Goal: Communication & Community: Share content

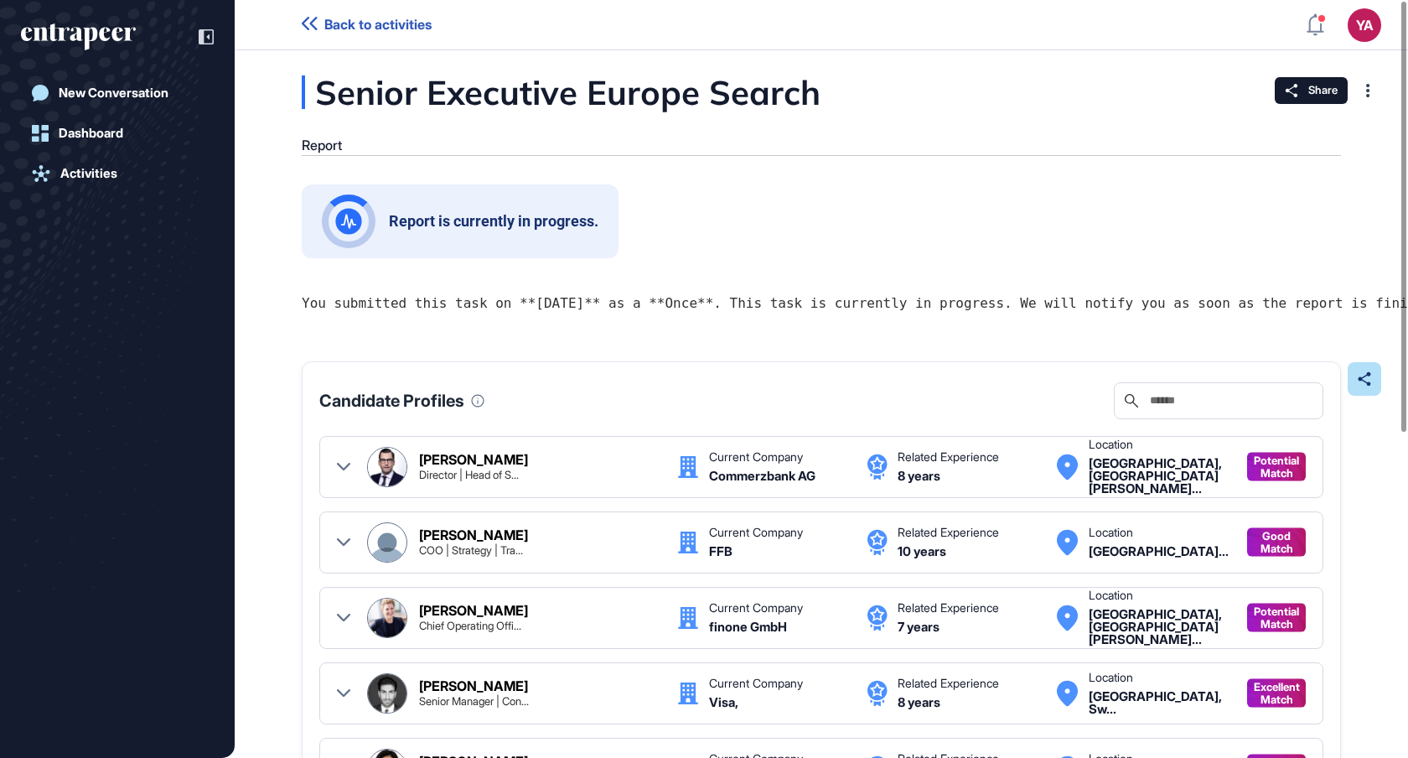
scroll to position [1, 1]
click at [347, 14] on header "Back to activities YA Admin Dashboard Dashboard Profile My Content Request More…" at bounding box center [704, 25] width 1408 height 50
click at [347, 23] on span "Back to activities" at bounding box center [377, 25] width 107 height 16
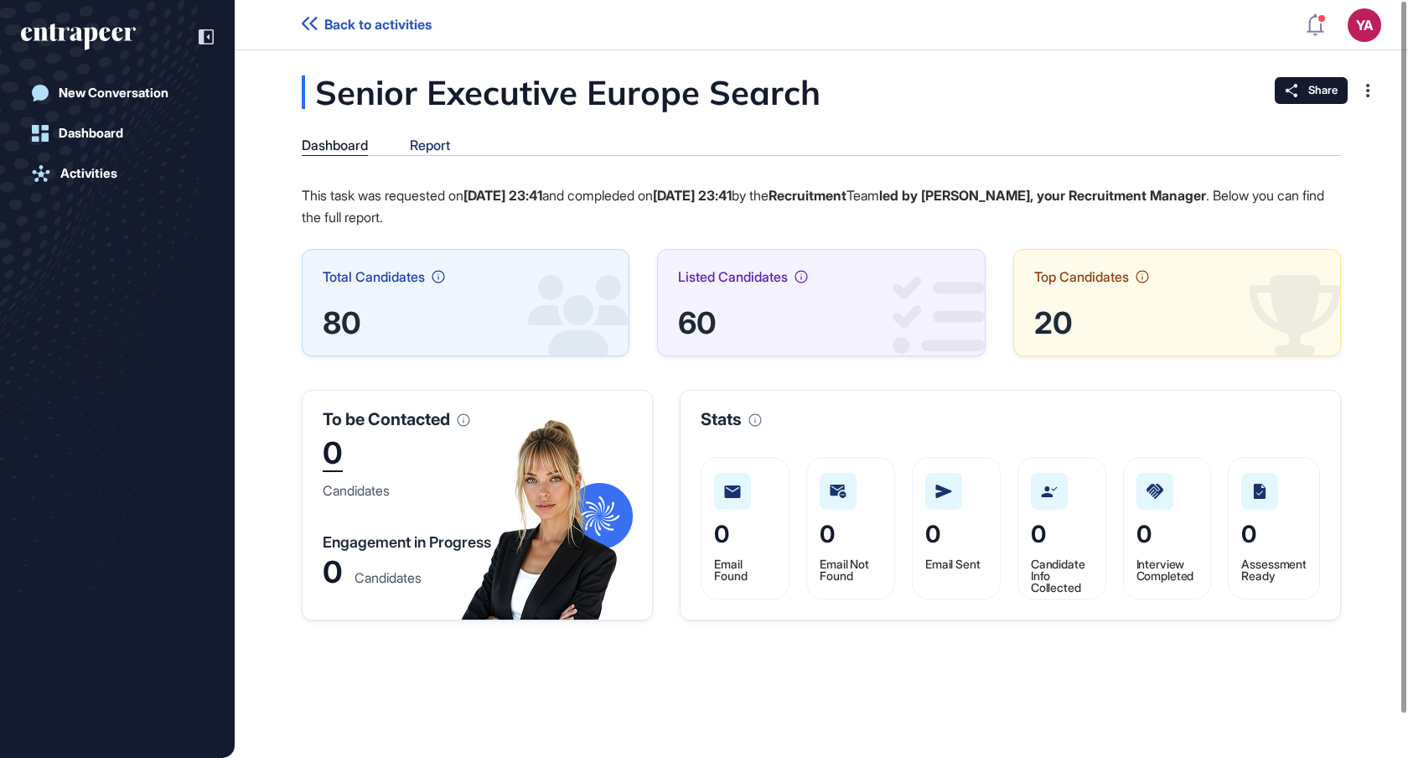
click at [434, 147] on div "Report" at bounding box center [430, 145] width 40 height 16
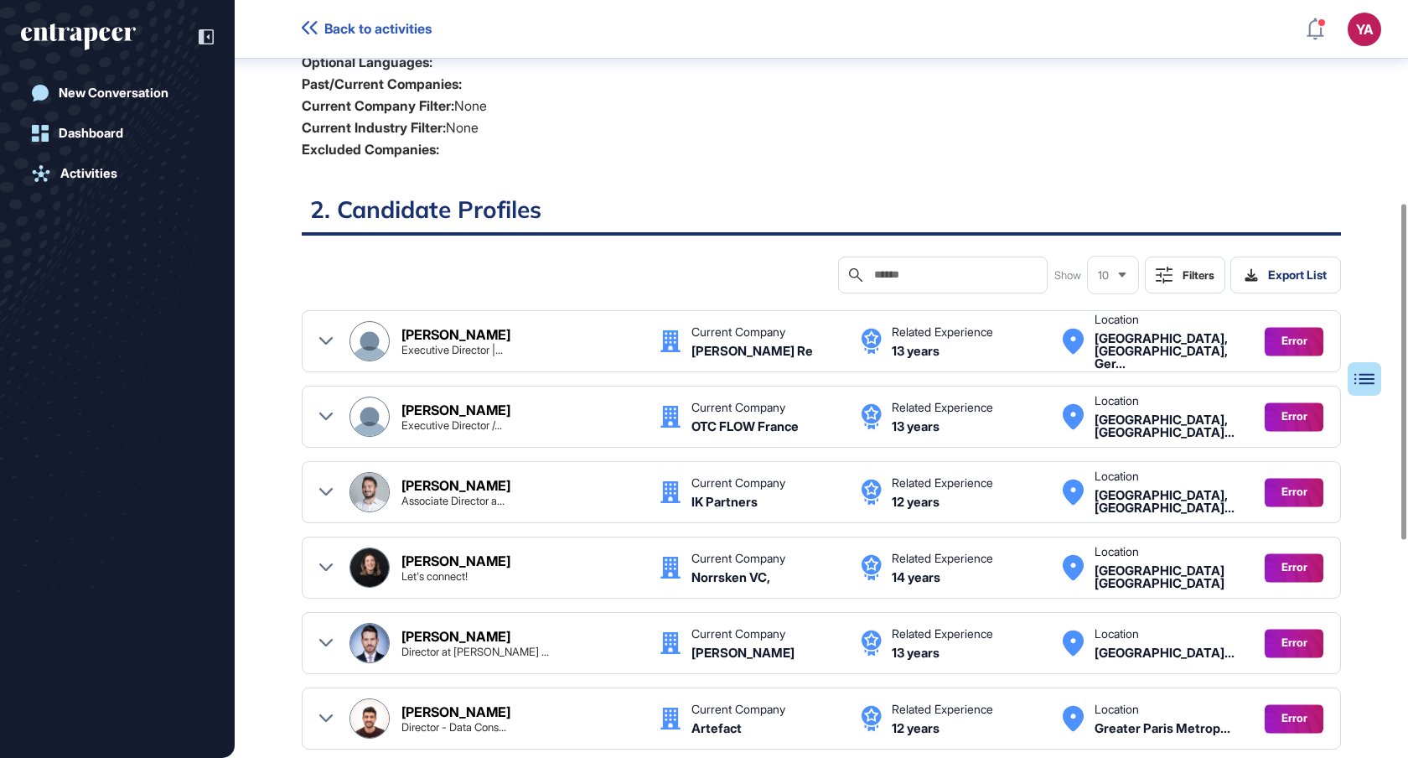
scroll to position [460, 0]
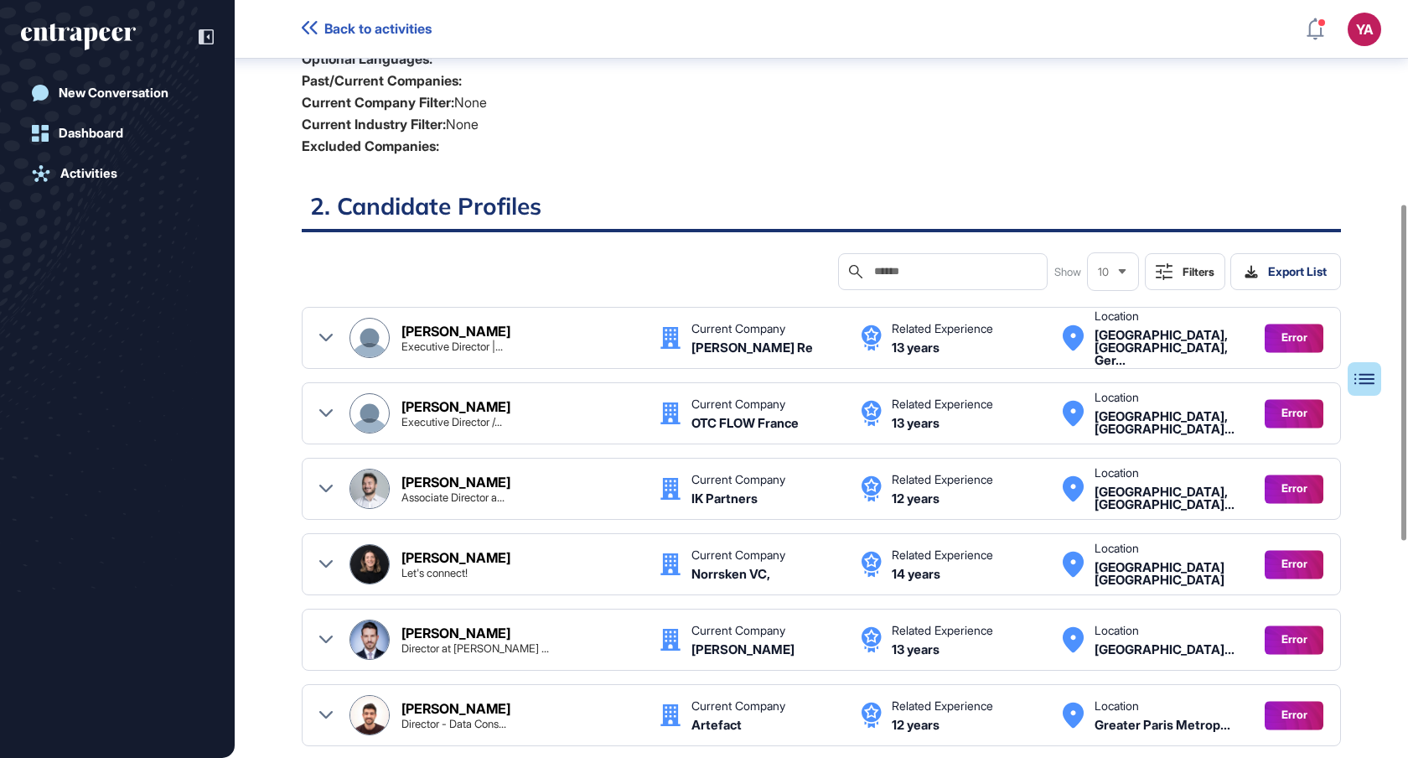
click at [893, 265] on input "text" at bounding box center [954, 271] width 164 height 13
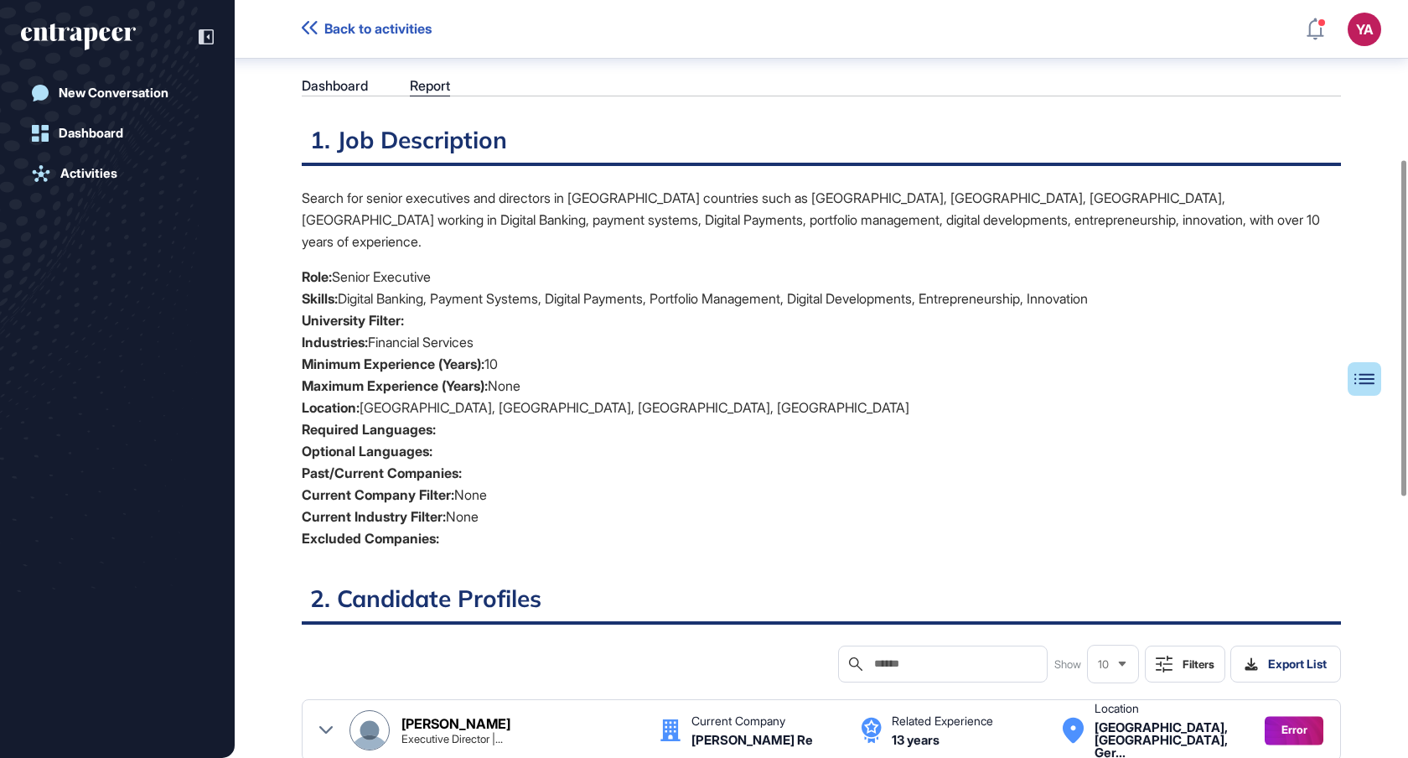
scroll to position [0, 0]
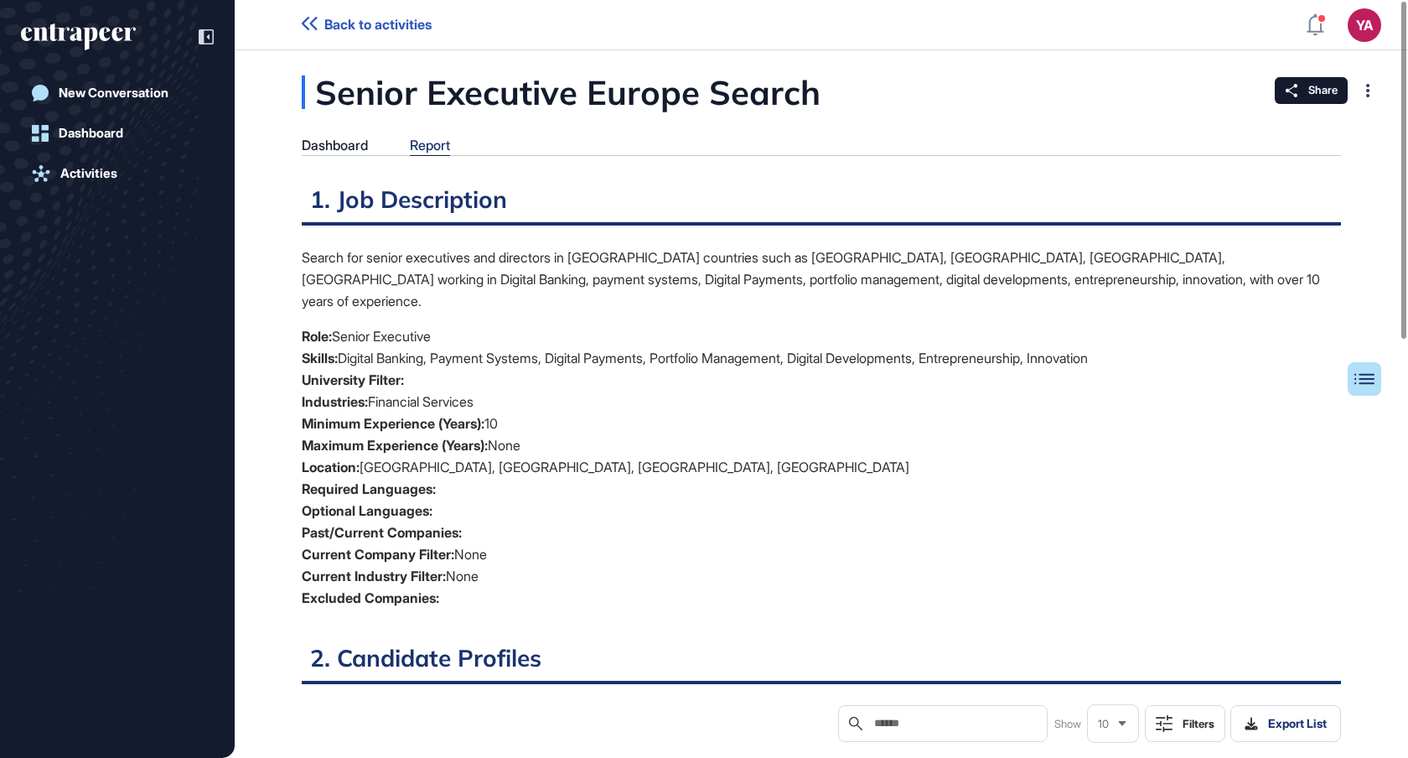
click at [440, 141] on div "Report" at bounding box center [430, 145] width 40 height 16
click at [334, 142] on div "Dashboard" at bounding box center [335, 145] width 66 height 16
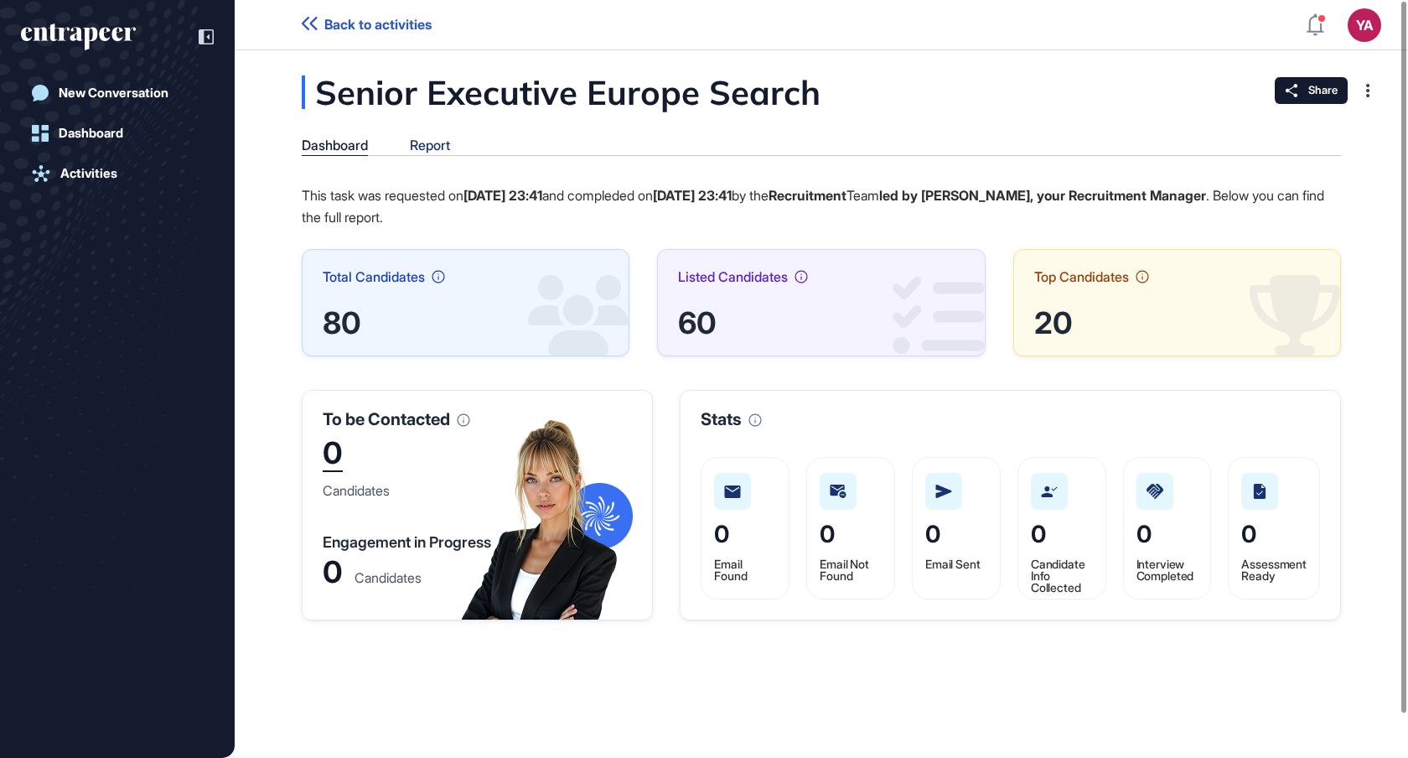
click at [447, 153] on div "Report" at bounding box center [430, 146] width 40 height 18
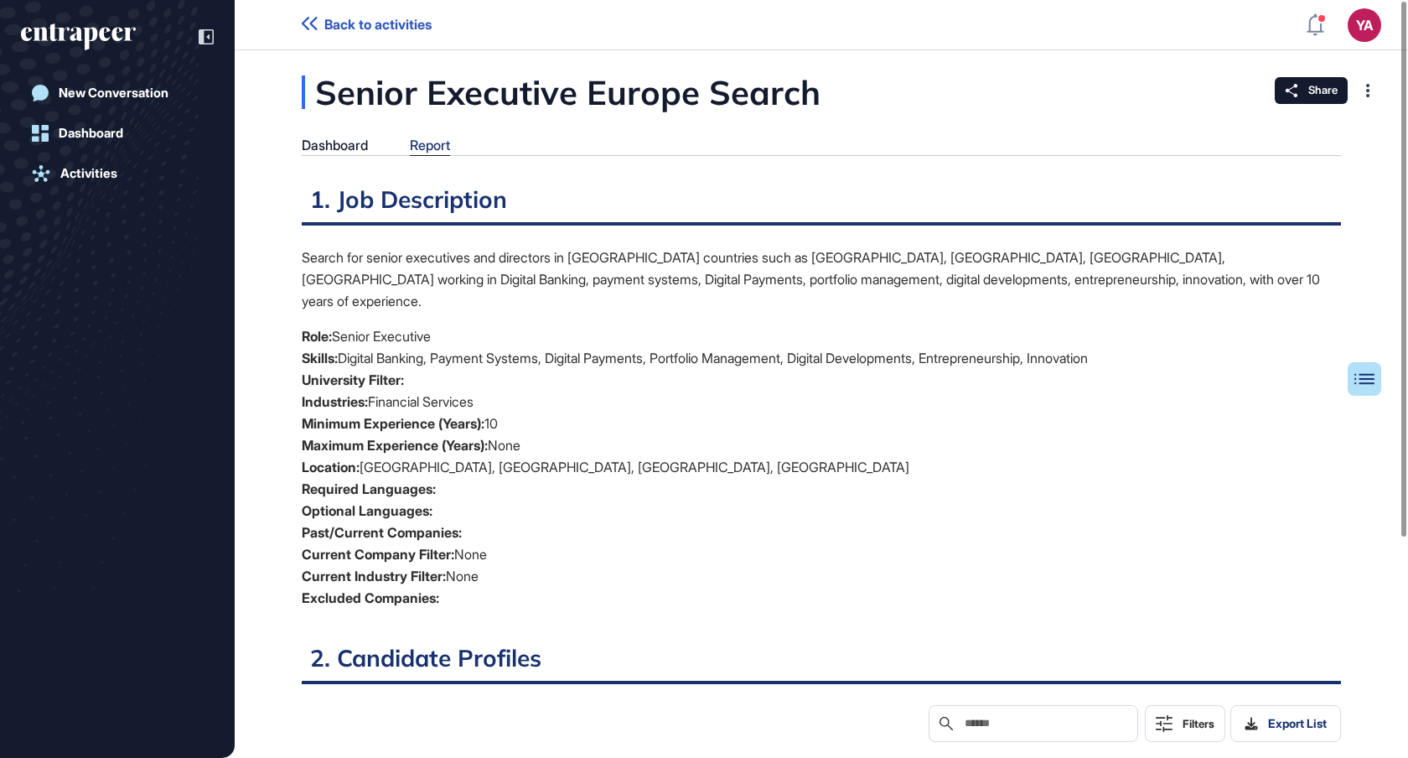
scroll to position [8, 1]
click at [1292, 96] on icon at bounding box center [1292, 90] width 12 height 13
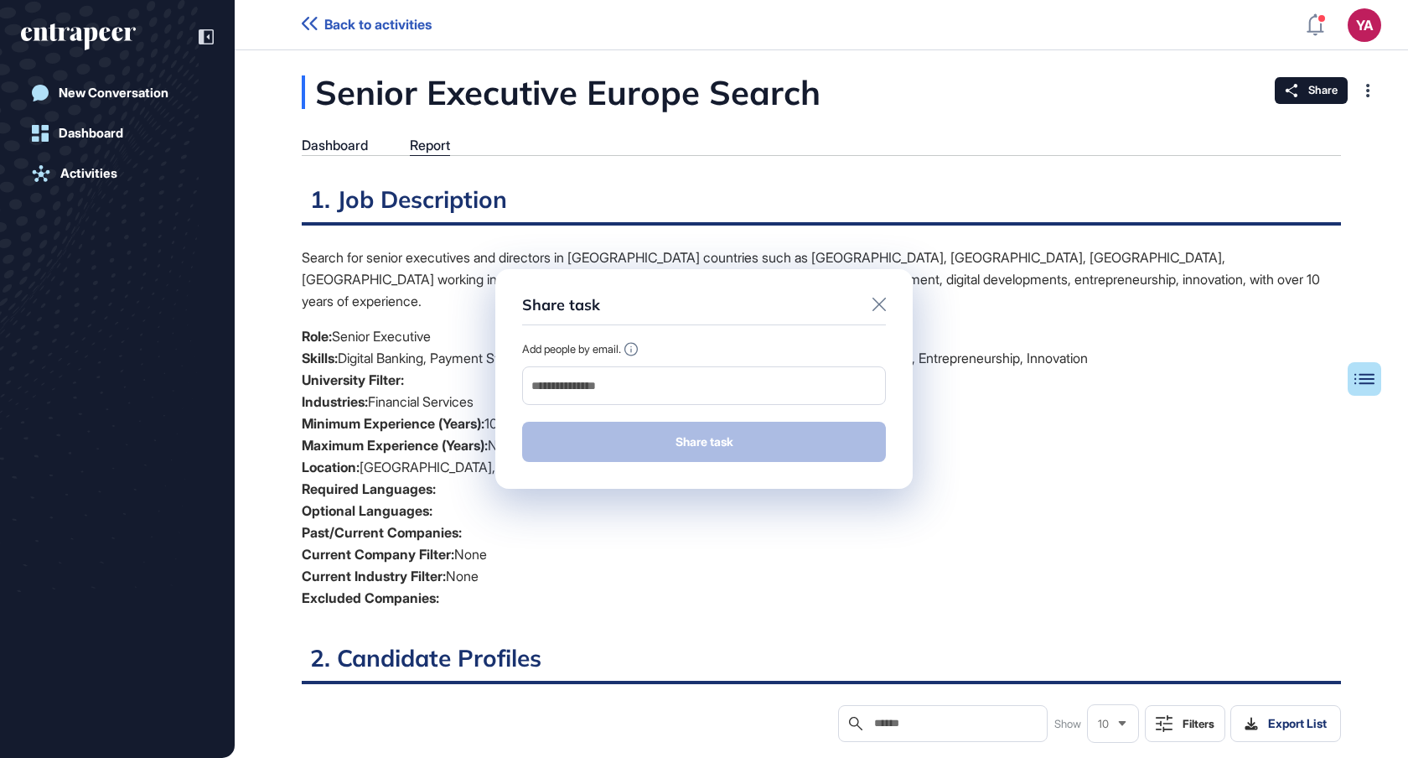
click at [873, 306] on icon at bounding box center [878, 303] width 13 height 13
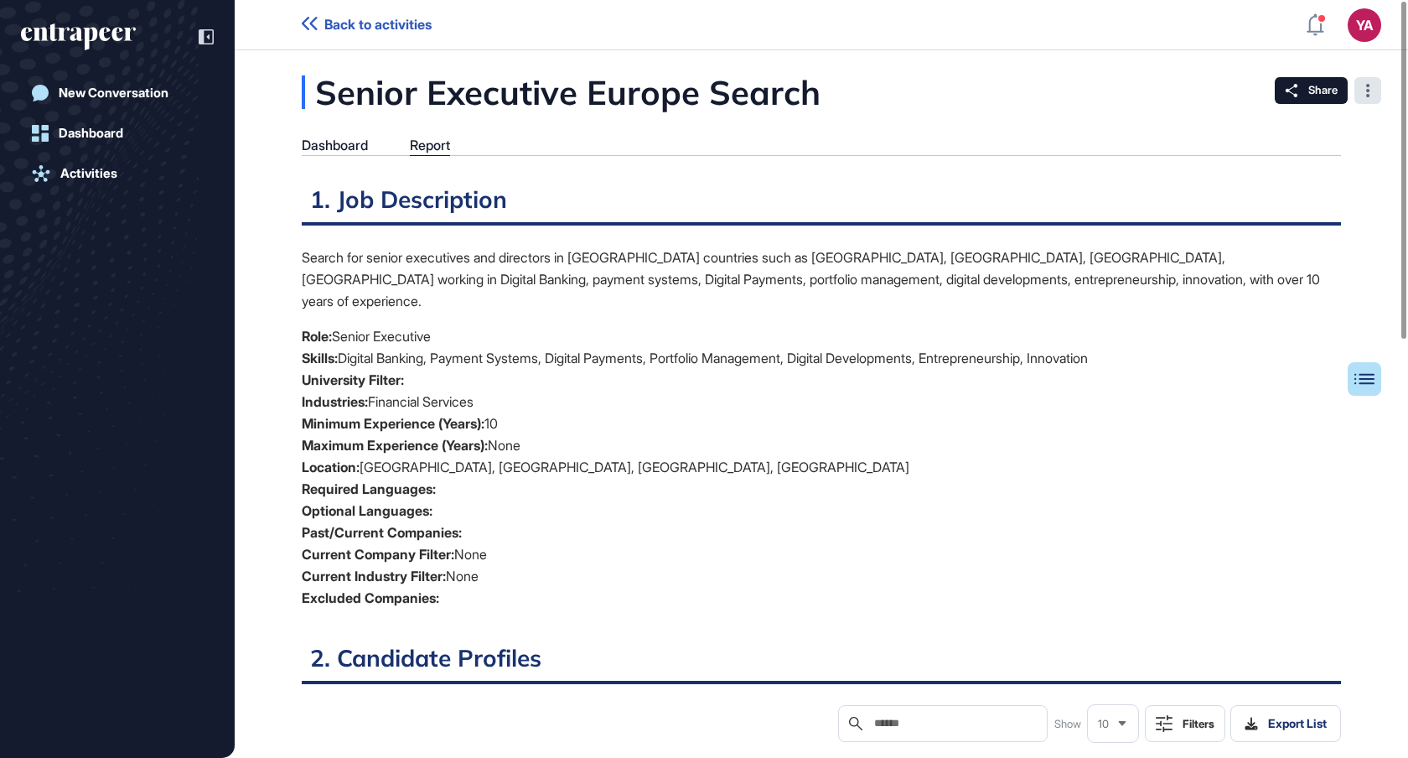
click at [1366, 91] on icon at bounding box center [1367, 90] width 3 height 13
click at [339, 146] on div "Dashboard" at bounding box center [335, 145] width 66 height 16
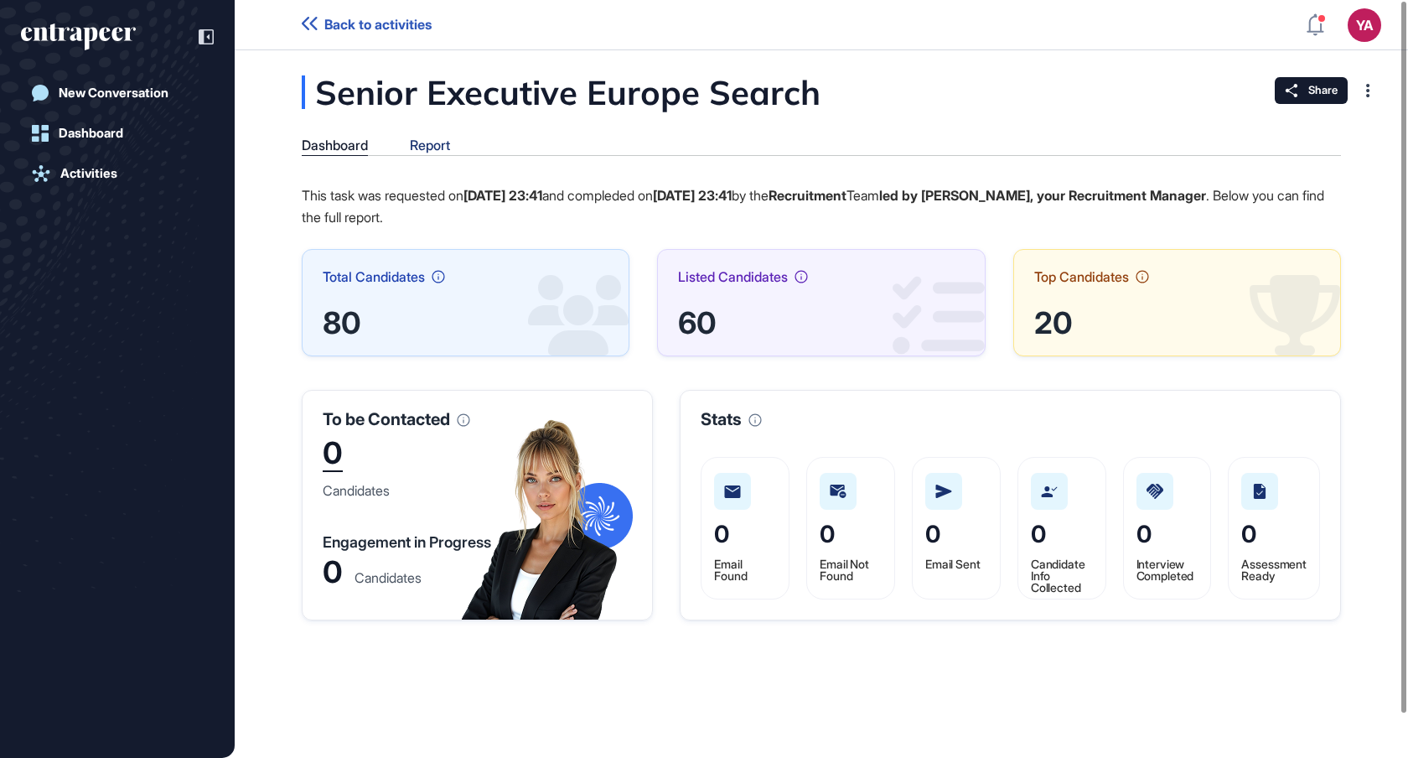
click at [425, 142] on div "Report" at bounding box center [430, 145] width 40 height 16
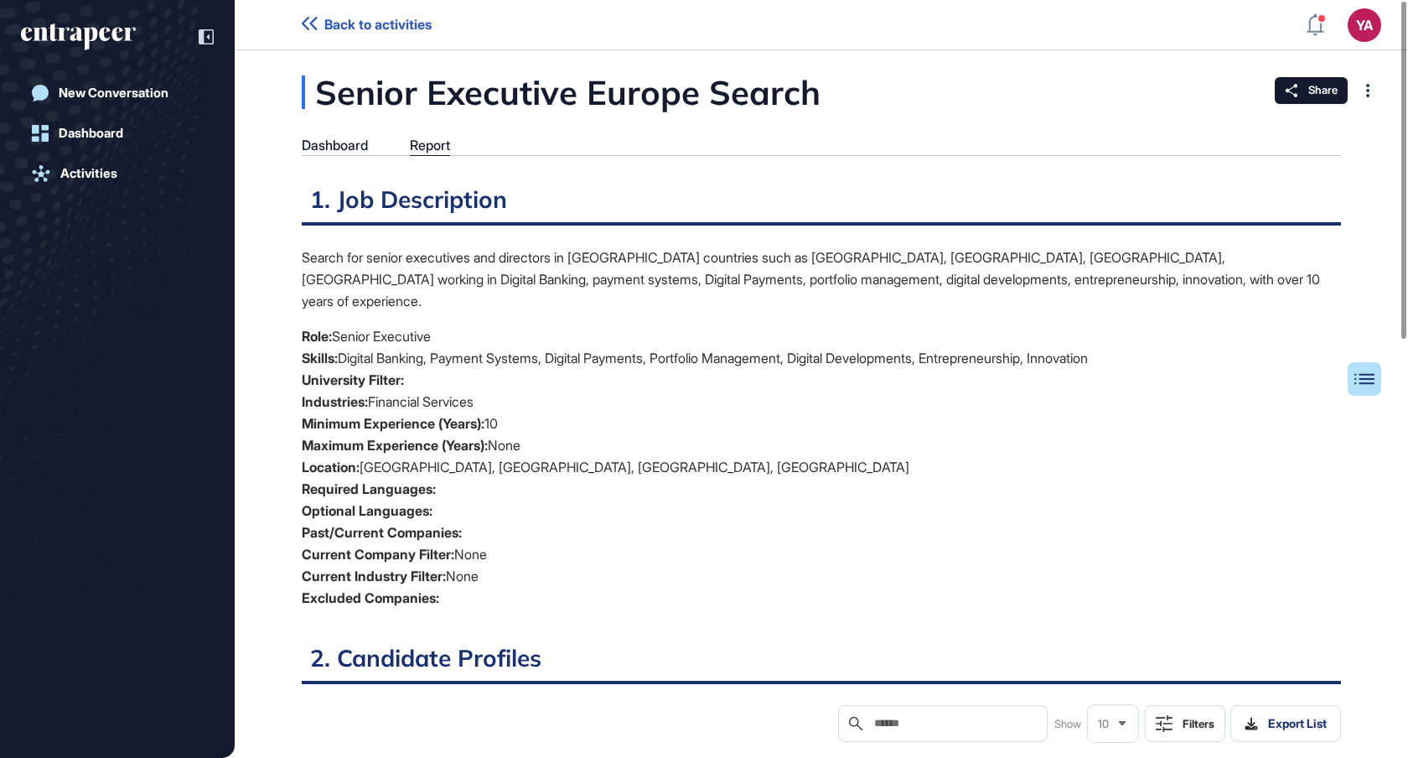
scroll to position [8, 1]
click at [84, 139] on div "Dashboard" at bounding box center [91, 133] width 65 height 15
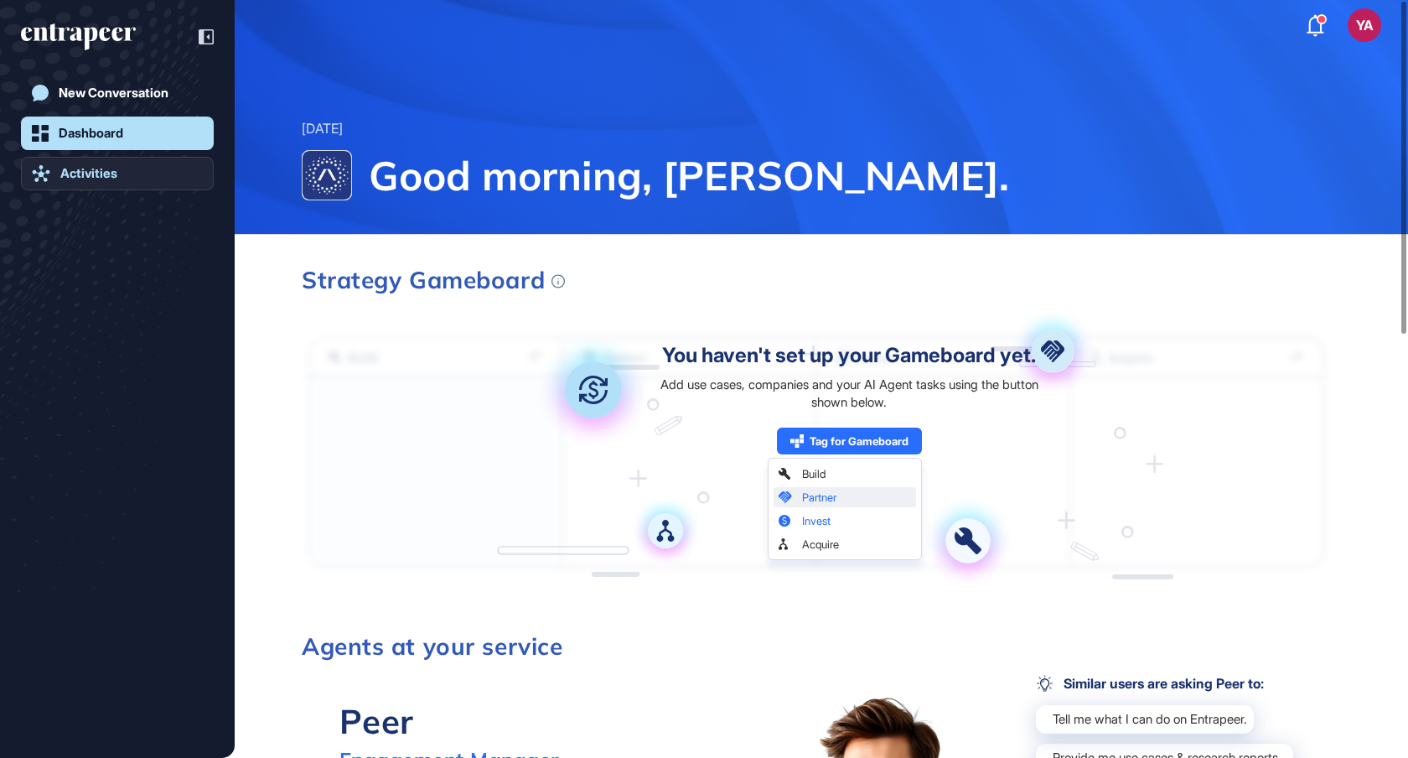
click at [88, 172] on div "Activities" at bounding box center [88, 173] width 57 height 15
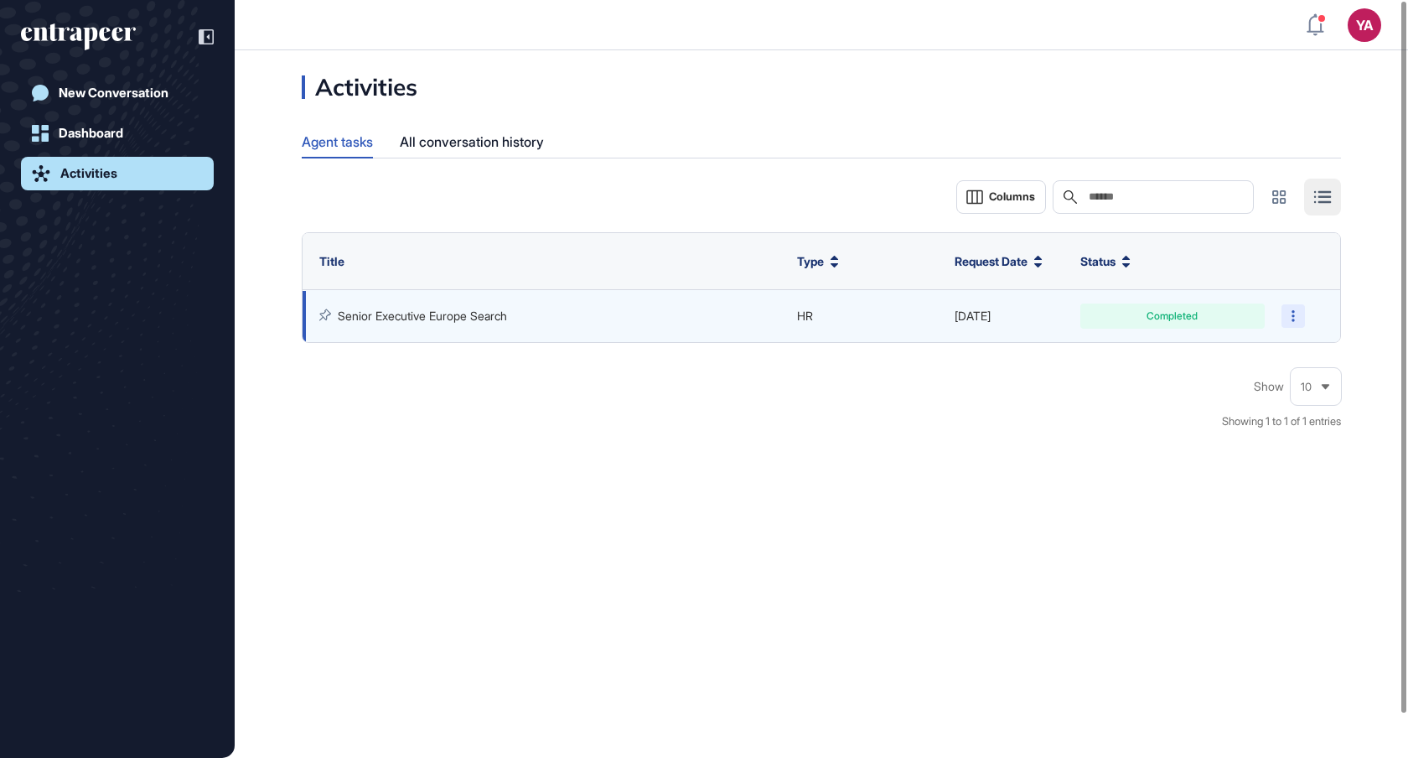
click at [1292, 318] on icon at bounding box center [1292, 316] width 3 height 12
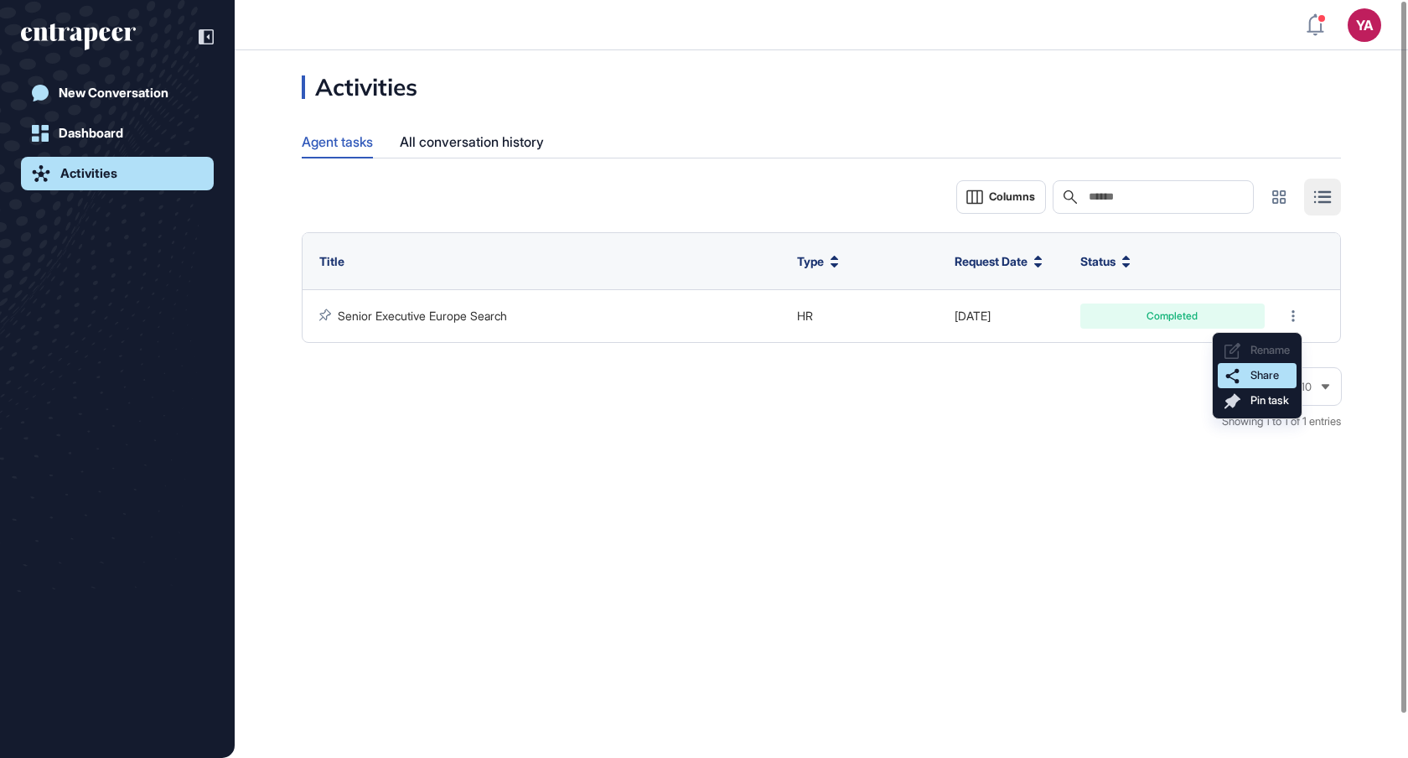
click at [1257, 379] on span "Share" at bounding box center [1264, 375] width 28 height 13
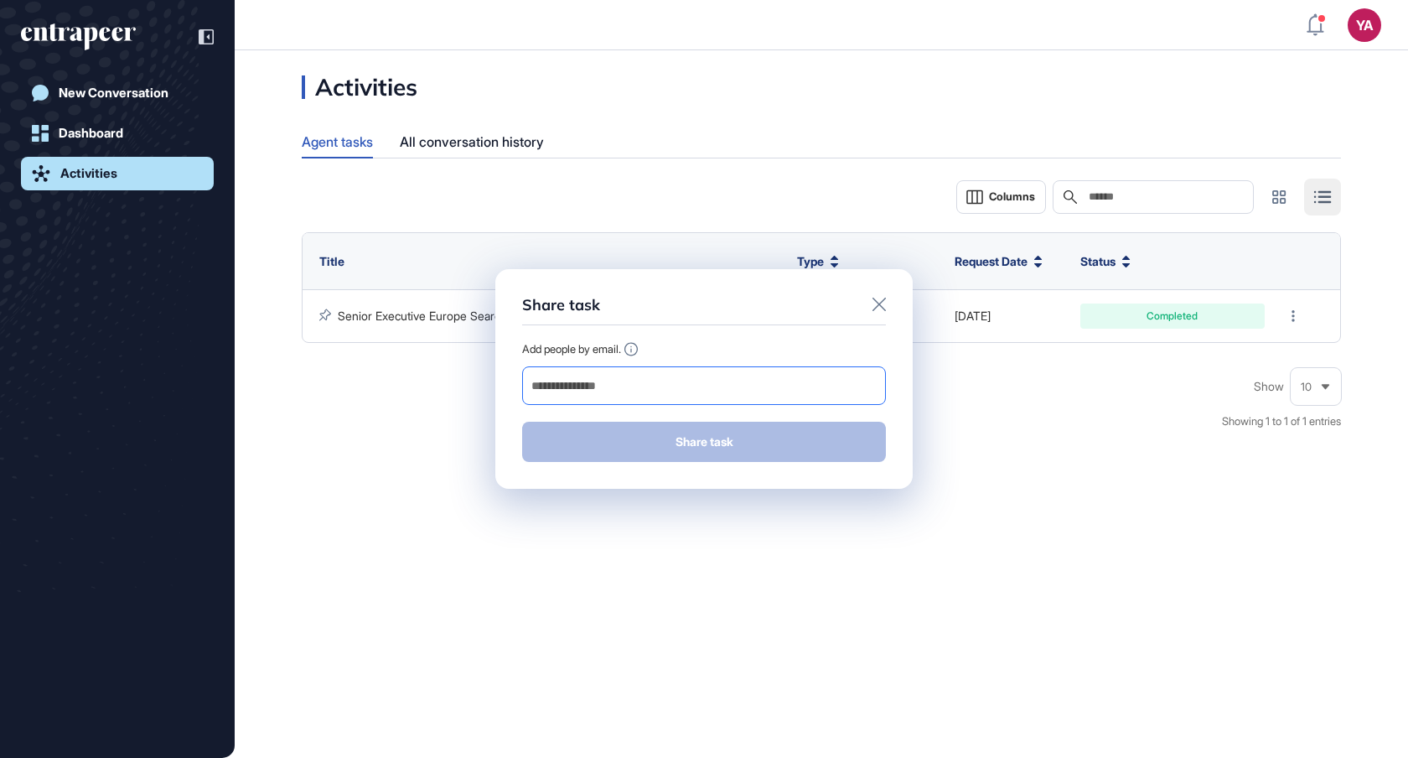
click at [805, 398] on div at bounding box center [704, 385] width 364 height 39
click at [785, 387] on input "email" at bounding box center [704, 385] width 349 height 23
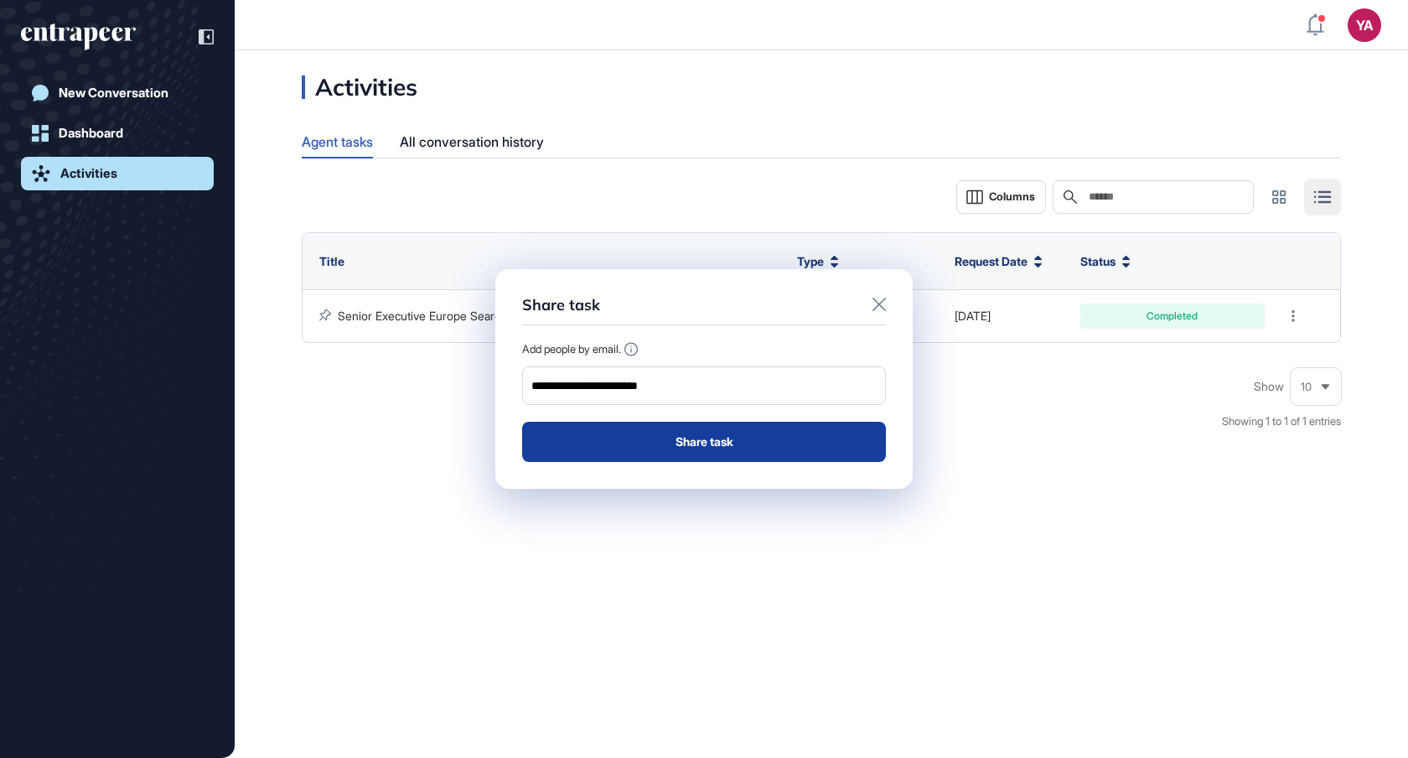
type input "**********"
click at [796, 445] on button "Share task" at bounding box center [704, 442] width 364 height 40
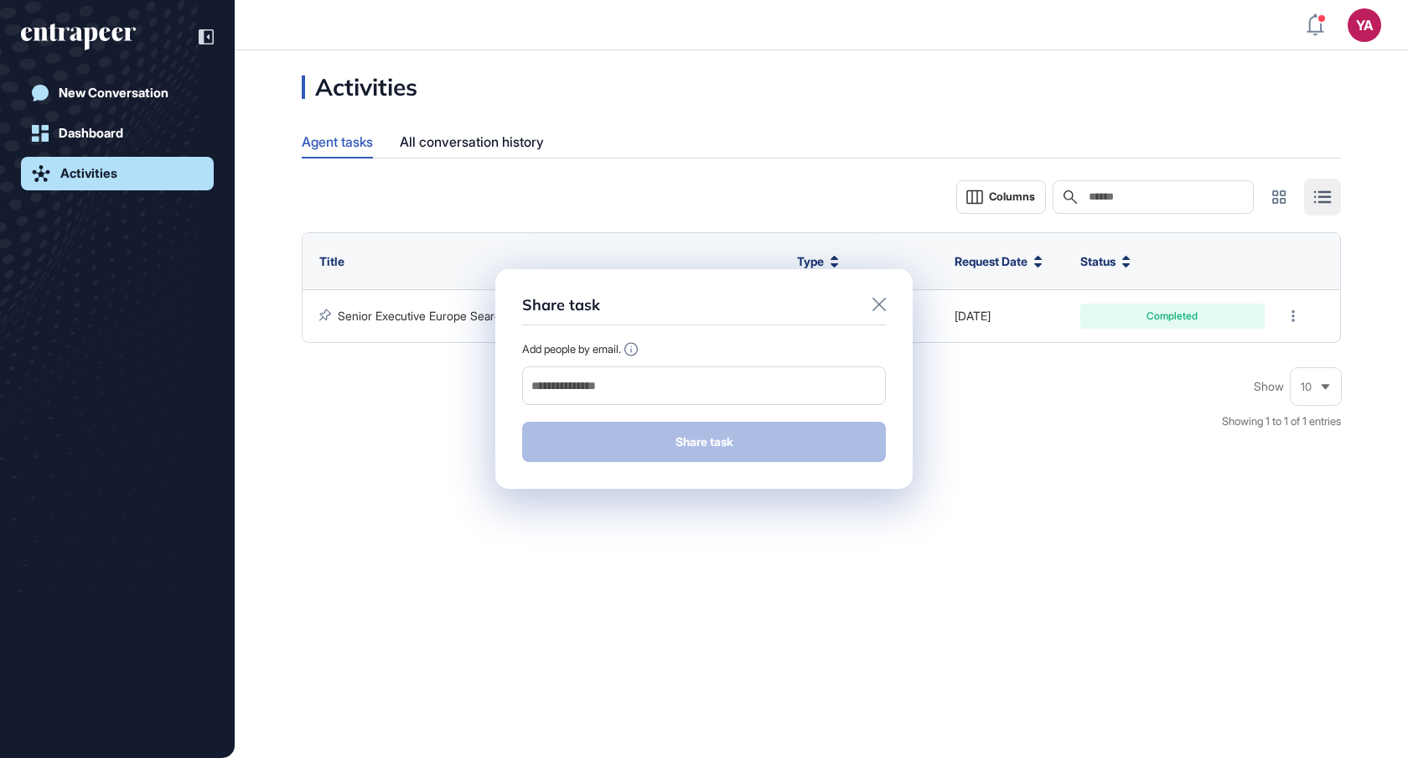
click at [884, 299] on icon at bounding box center [878, 303] width 13 height 13
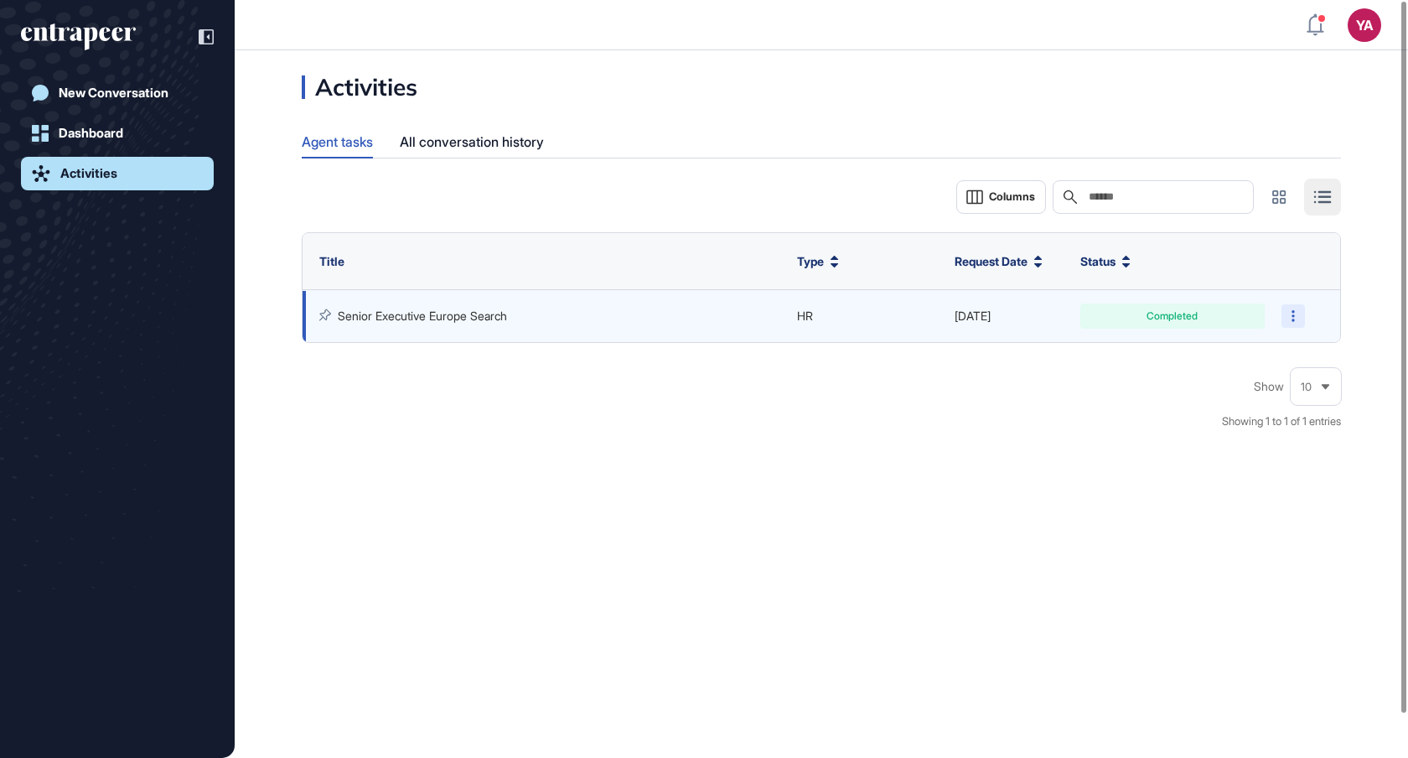
click at [1283, 327] on div at bounding box center [1292, 315] width 23 height 23
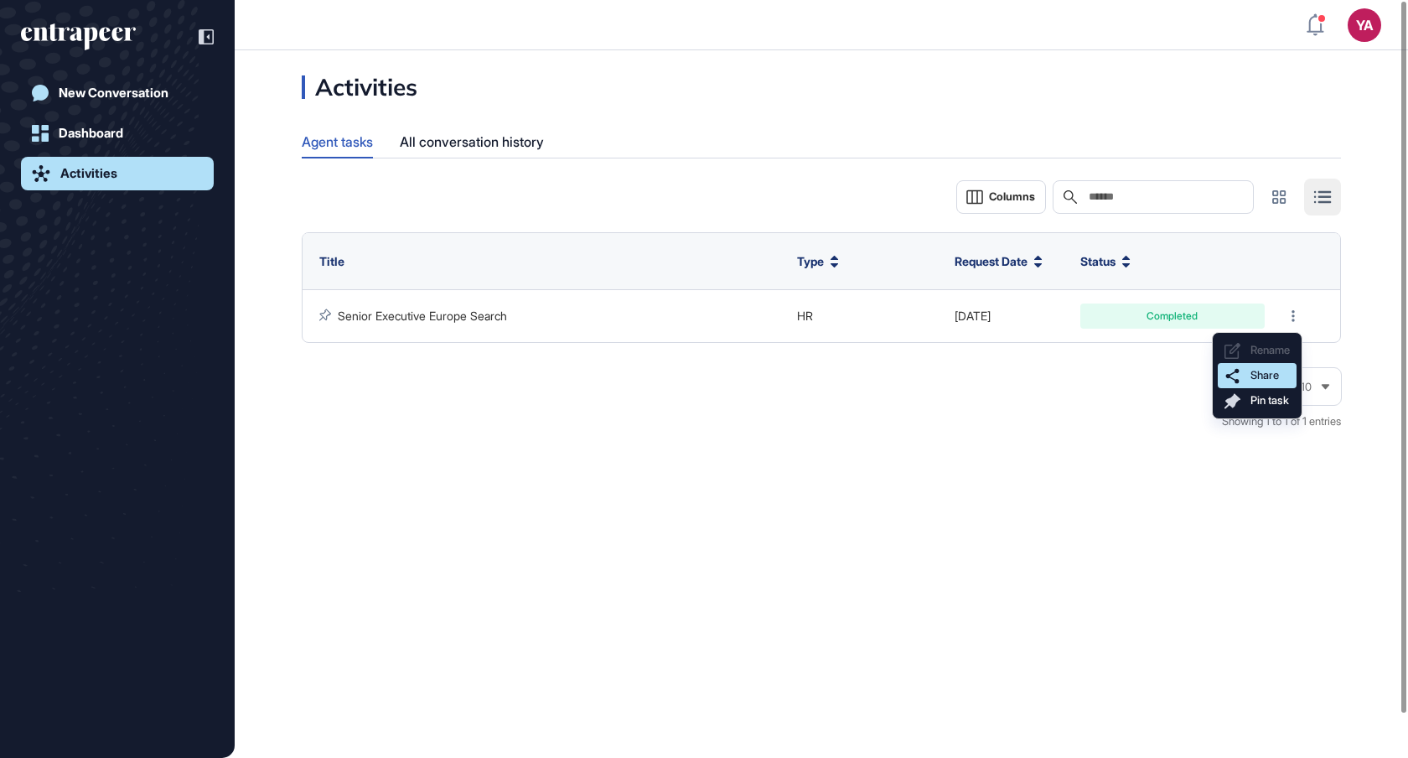
click at [1268, 372] on span "Share" at bounding box center [1264, 375] width 28 height 13
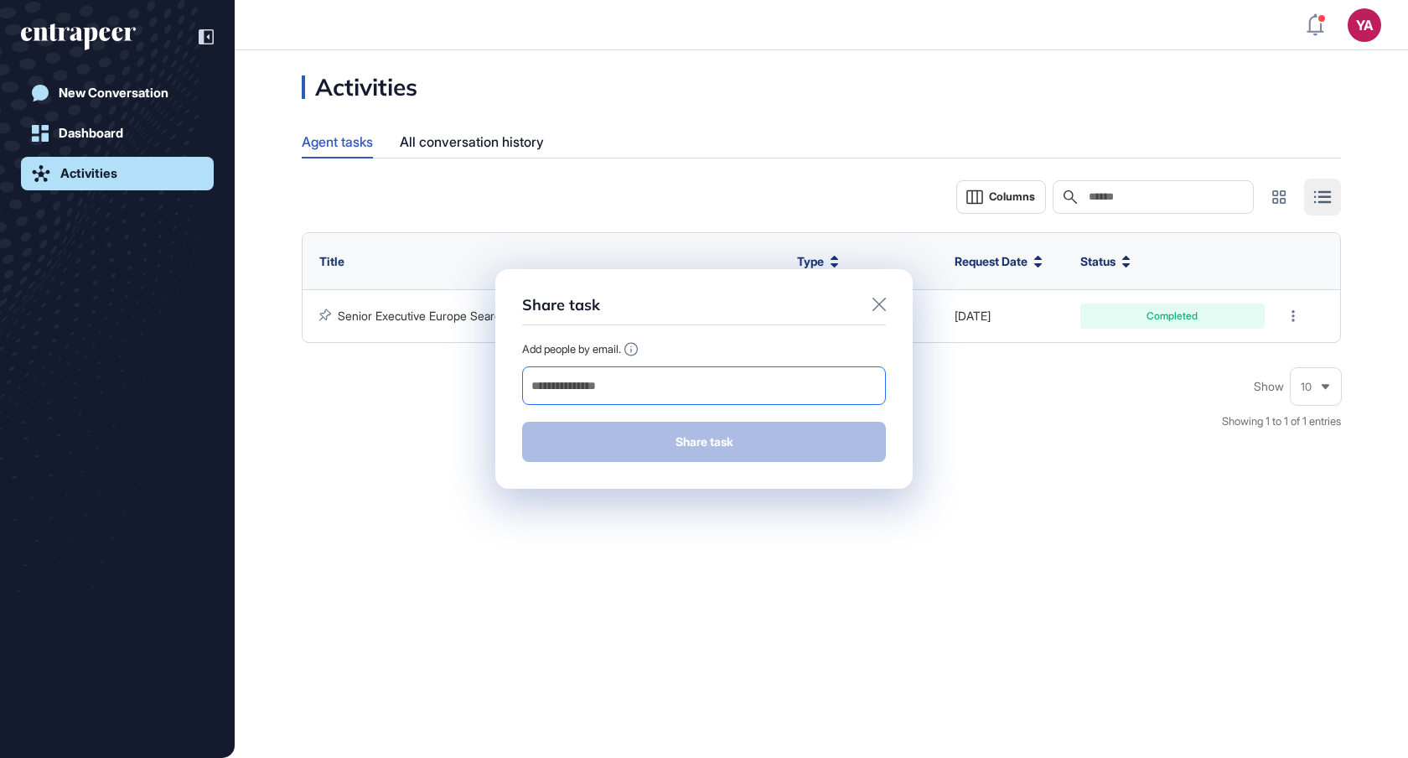
click at [652, 391] on input "email" at bounding box center [704, 385] width 349 height 23
click at [638, 349] on icon at bounding box center [630, 349] width 13 height 14
click at [345, 437] on div "Share task Add people by email. Share task" at bounding box center [704, 379] width 1408 height 758
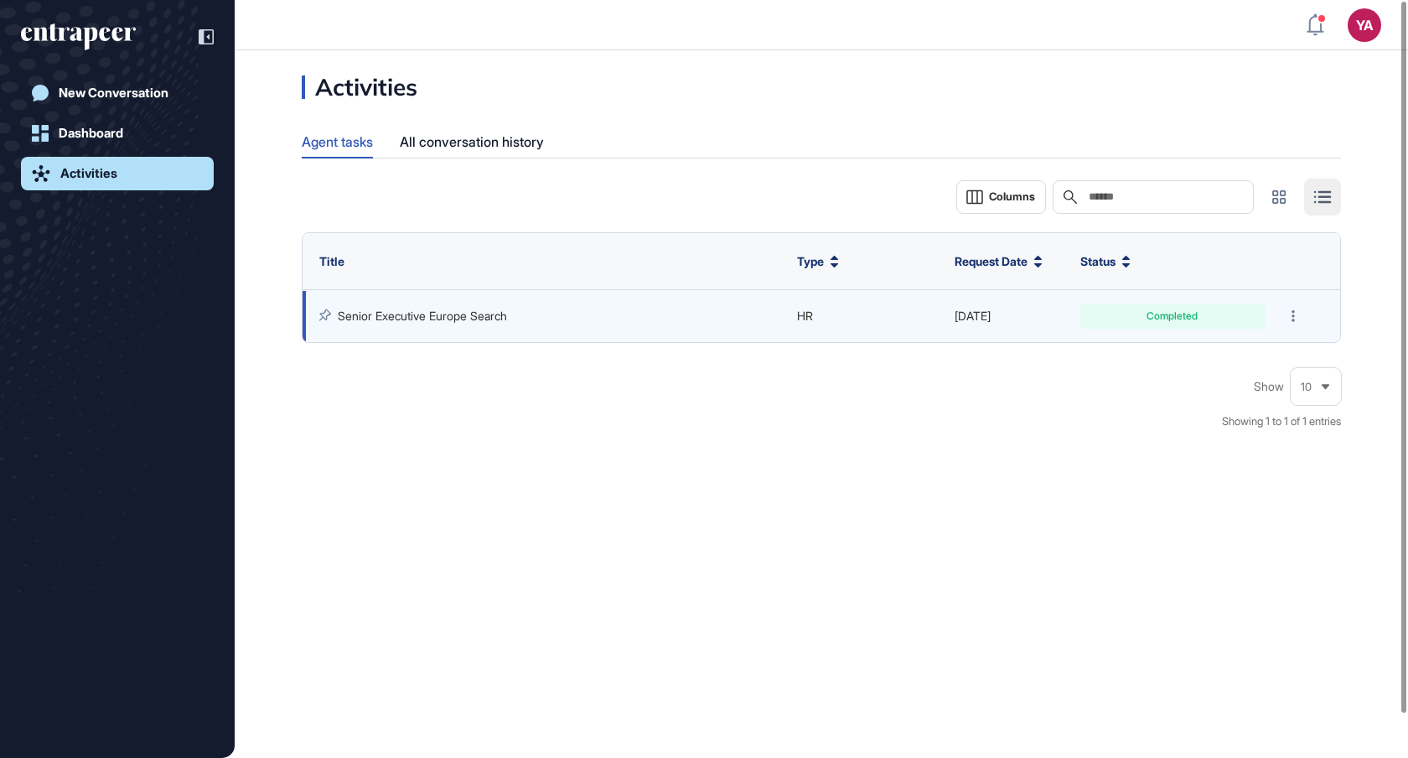
click at [500, 315] on link "Senior Executive Europe Search" at bounding box center [422, 315] width 169 height 14
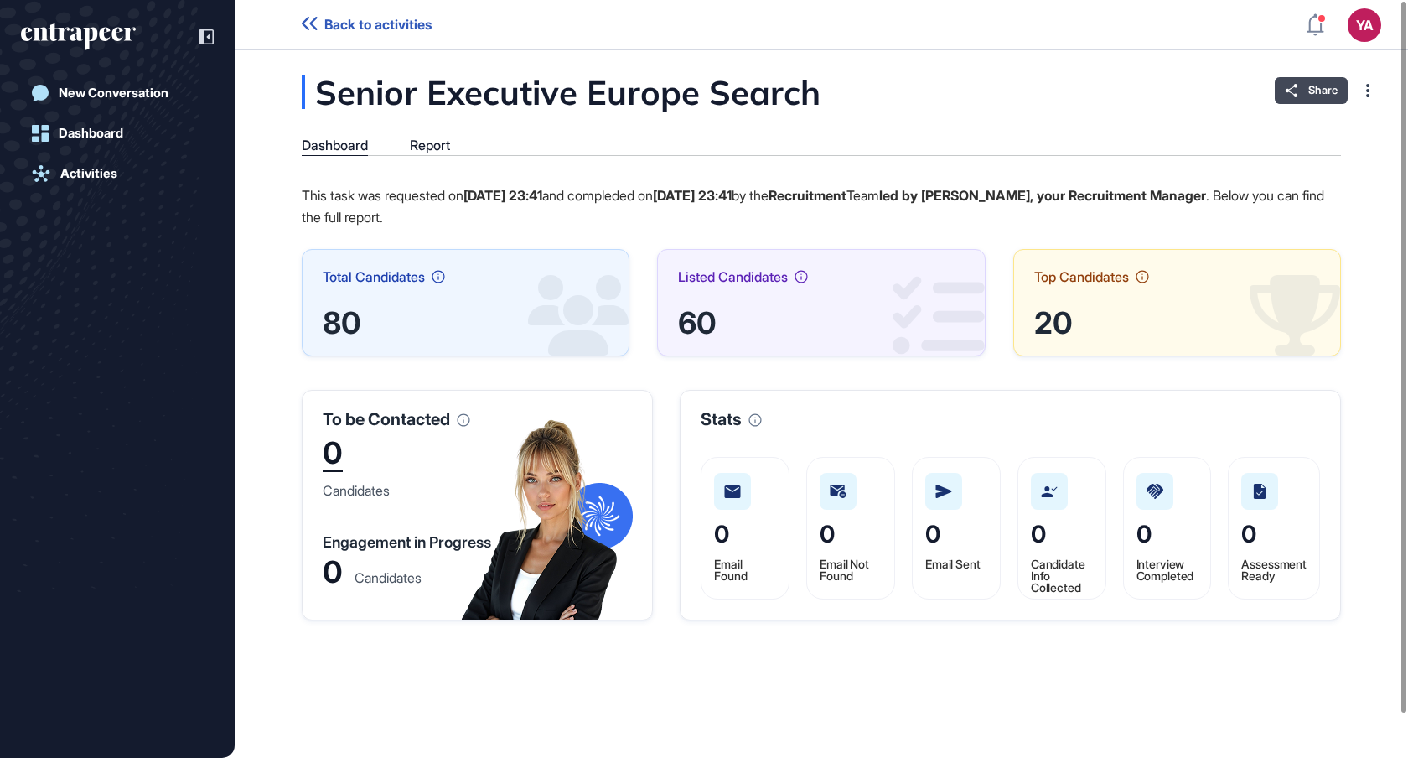
click at [1326, 89] on span "Share" at bounding box center [1322, 90] width 29 height 13
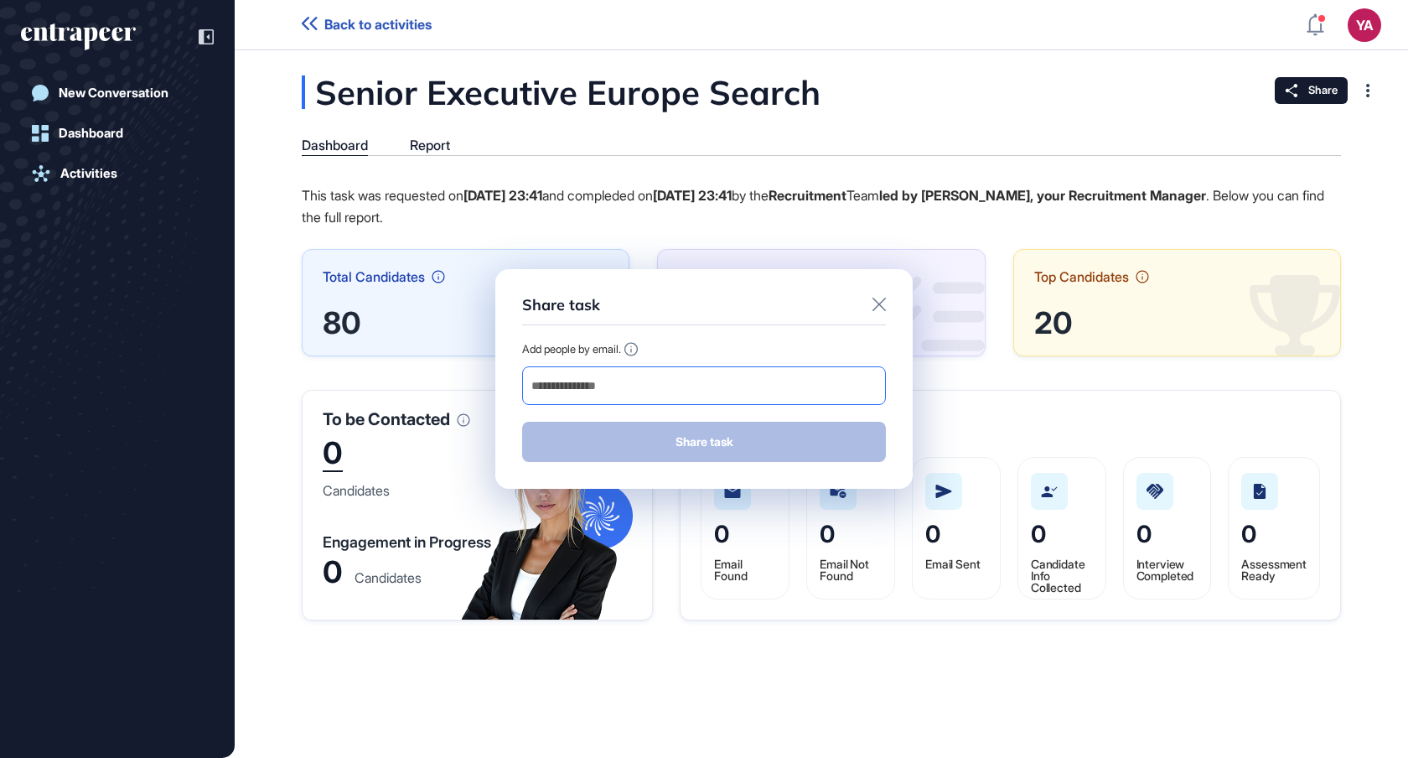
click at [699, 396] on input "email" at bounding box center [704, 385] width 349 height 23
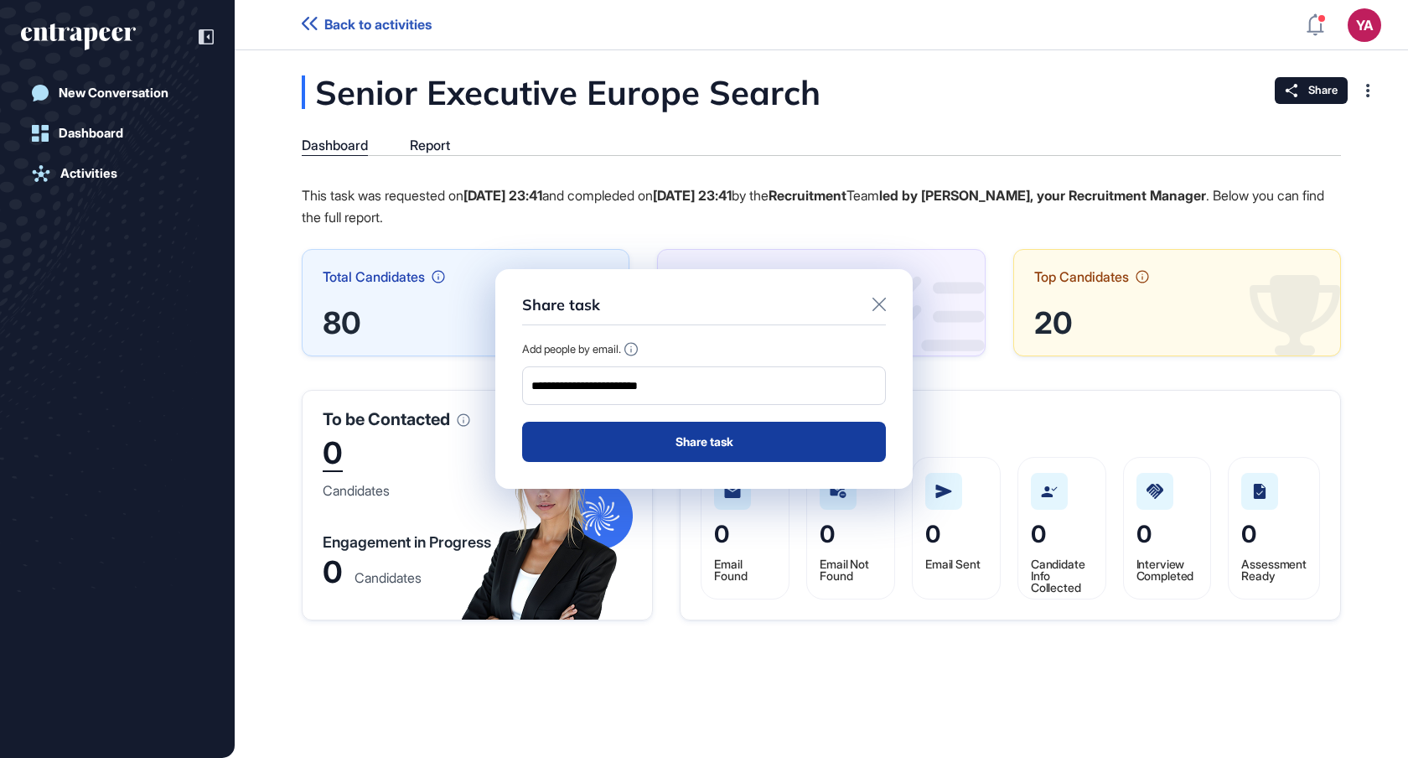
type input "**********"
click at [629, 447] on button "Share task" at bounding box center [704, 442] width 364 height 40
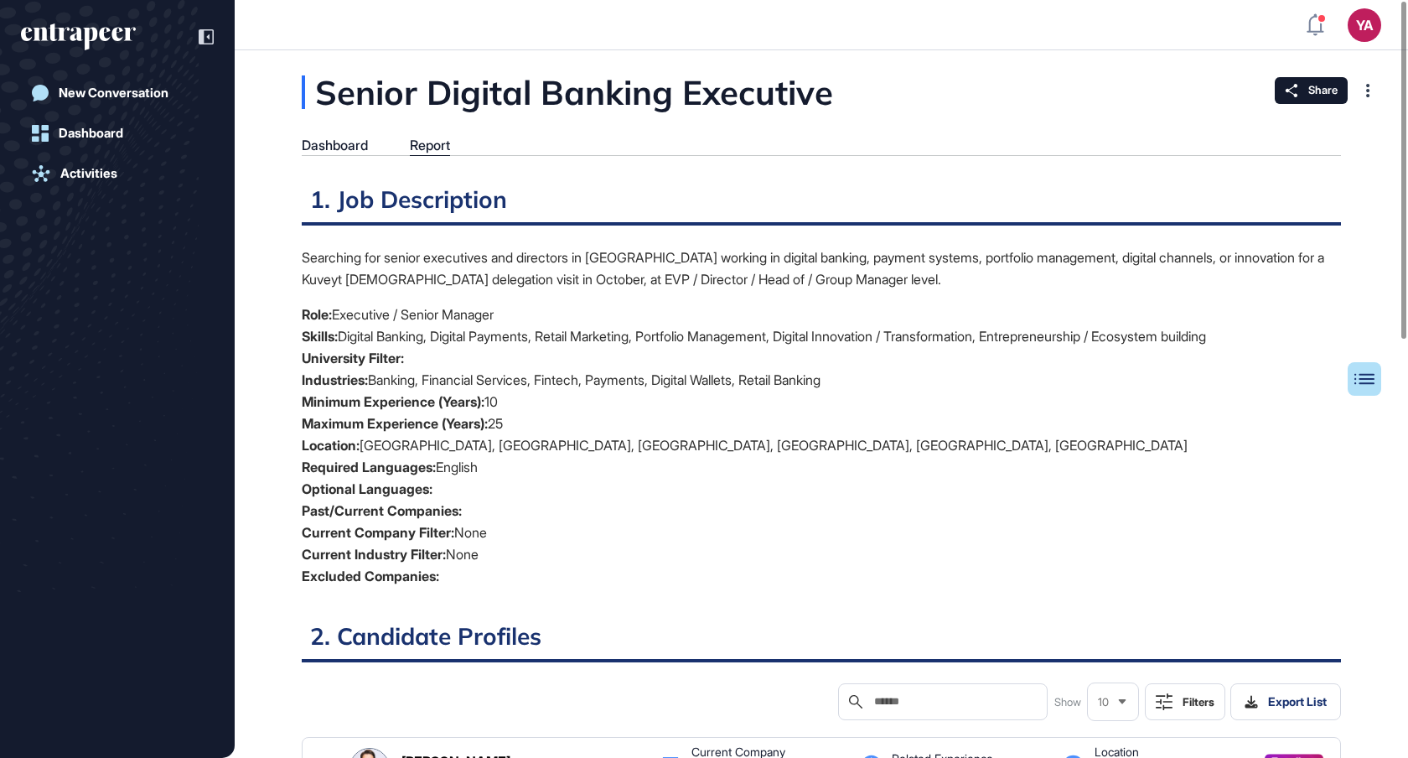
scroll to position [8, 1]
